Goal: Task Accomplishment & Management: Manage account settings

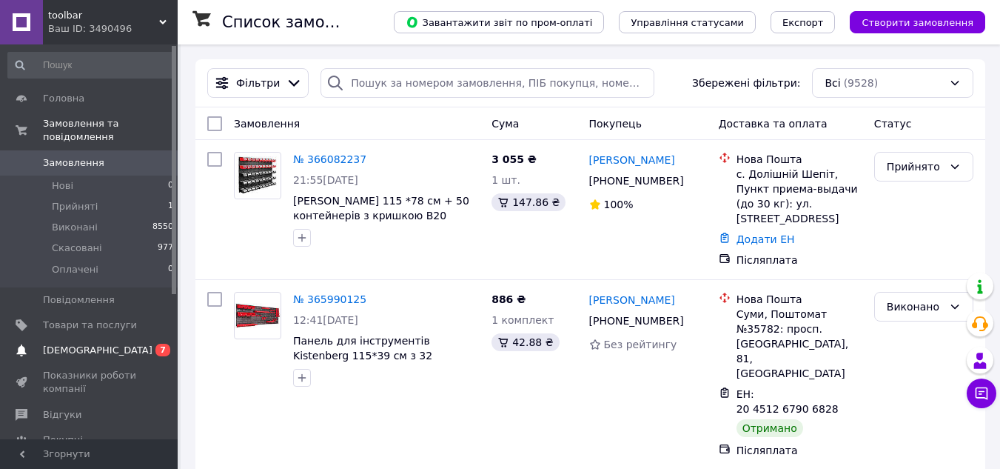
click at [112, 343] on span "[DEMOGRAPHIC_DATA]" at bounding box center [90, 349] width 94 height 13
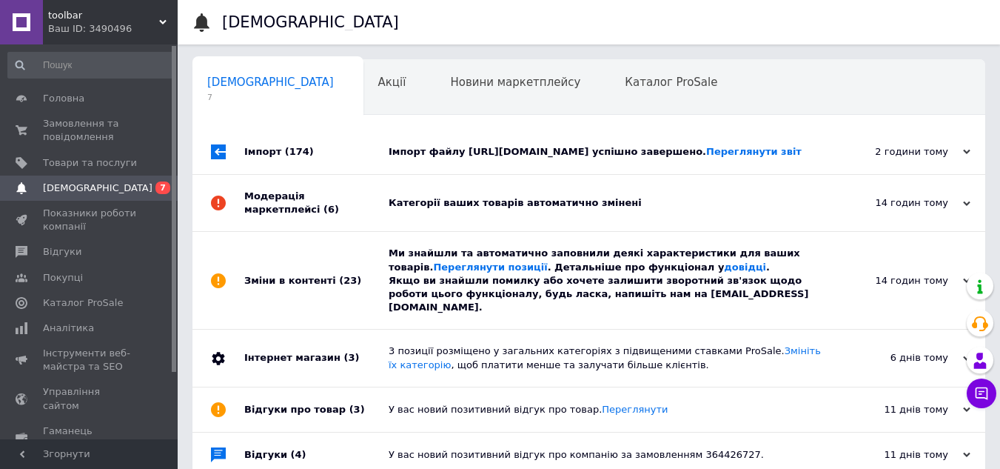
click at [360, 328] on div "Зміни в контенті (23)" at bounding box center [316, 280] width 144 height 97
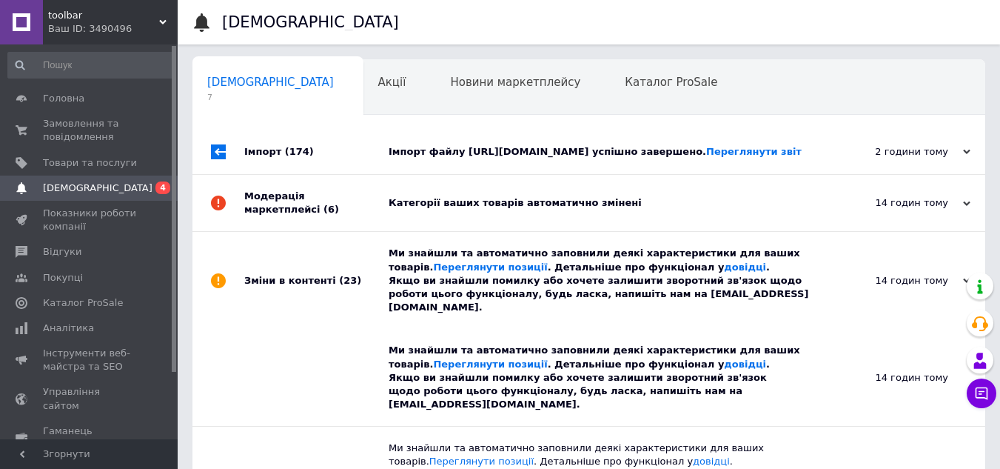
click at [360, 328] on div "Зміни в контенті (23)" at bounding box center [316, 280] width 144 height 97
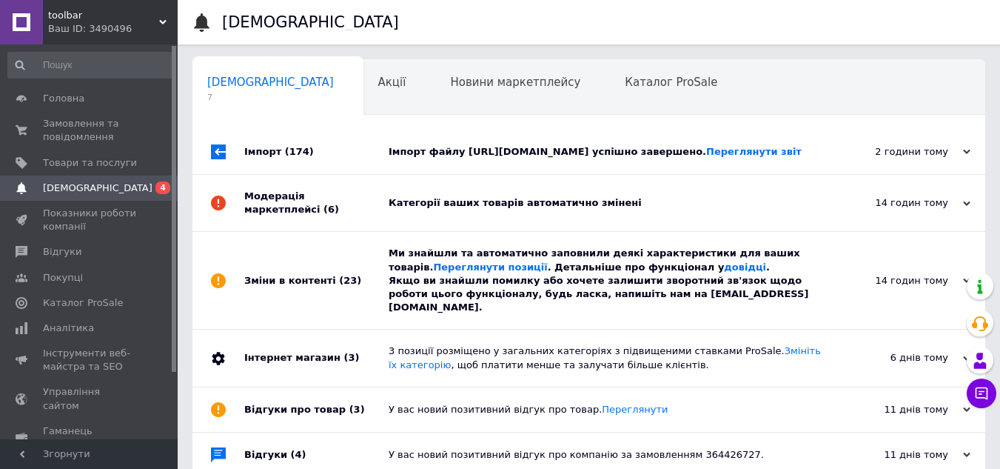
click at [380, 231] on div "Модерація маркетплейсі (6)" at bounding box center [316, 203] width 144 height 56
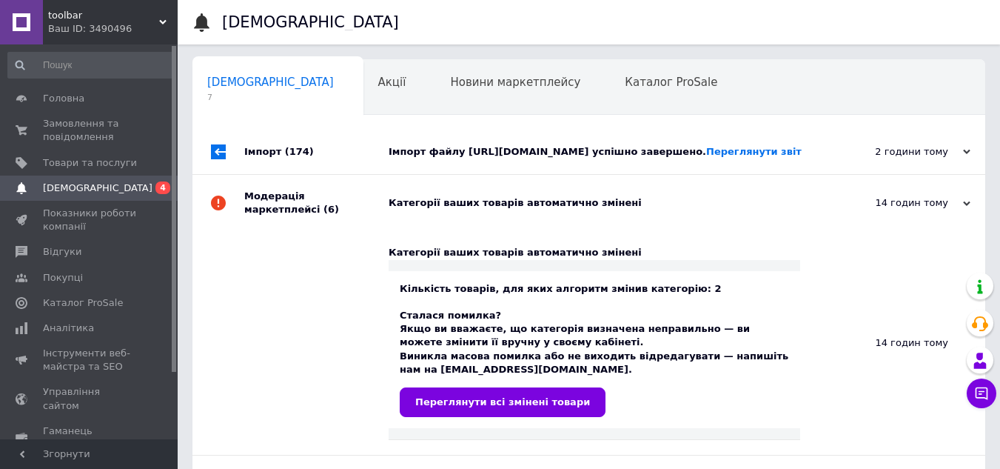
click at [380, 231] on div "Модерація маркетплейсі (6)" at bounding box center [316, 203] width 144 height 56
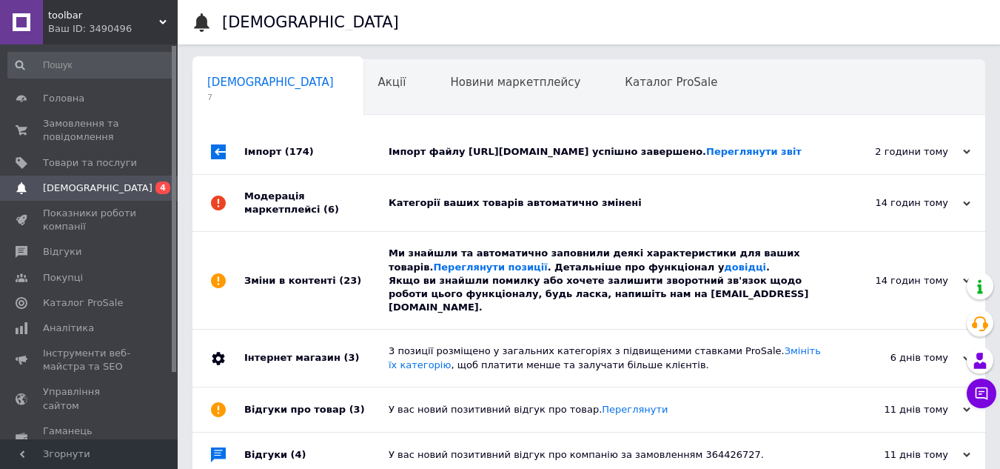
click at [360, 174] on div "Імпорт (174)" at bounding box center [316, 152] width 144 height 44
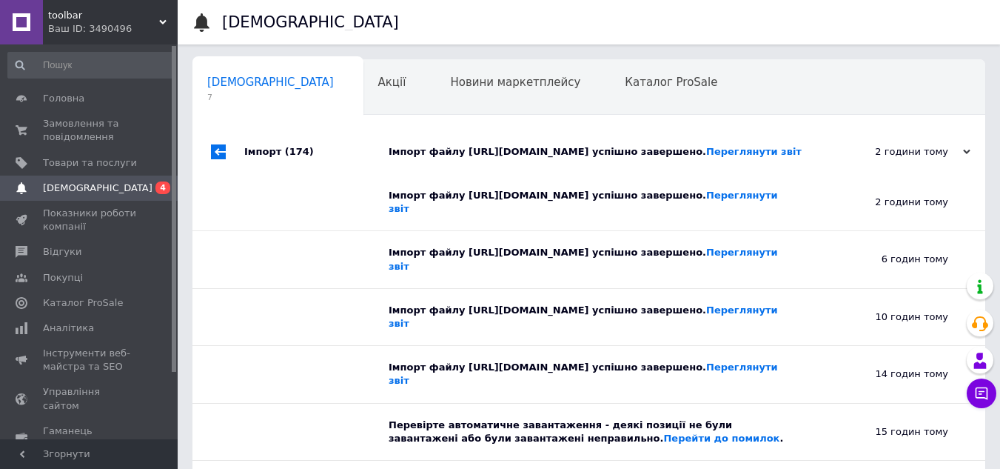
click at [360, 174] on div "Імпорт (174)" at bounding box center [316, 152] width 144 height 44
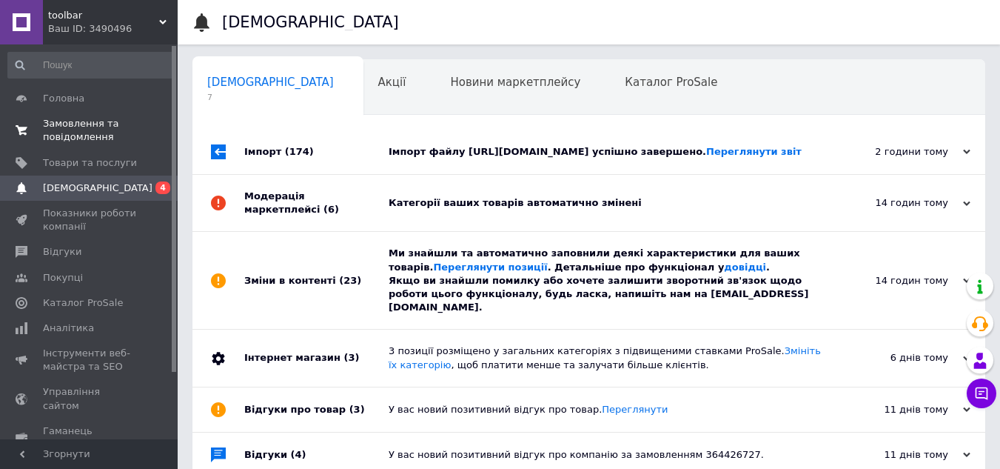
click at [65, 127] on span "Замовлення та повідомлення" at bounding box center [90, 130] width 94 height 27
